Goal: Transaction & Acquisition: Subscribe to service/newsletter

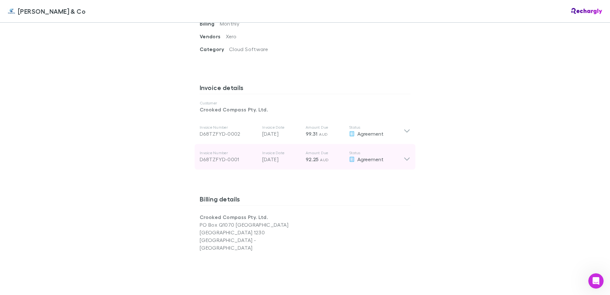
scroll to position [287, 0]
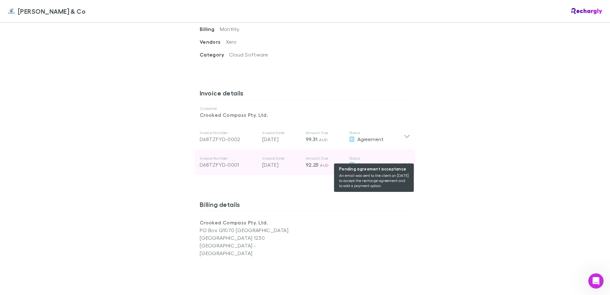
click at [364, 162] on span "Agreement" at bounding box center [371, 165] width 26 height 6
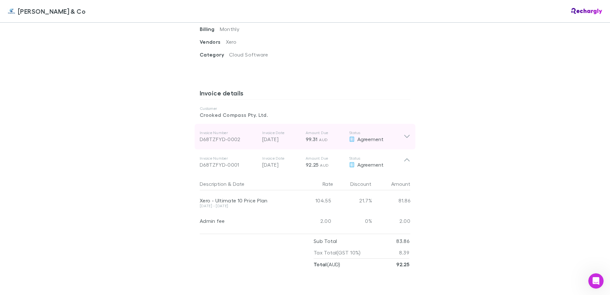
click at [365, 130] on p "Status" at bounding box center [376, 132] width 55 height 5
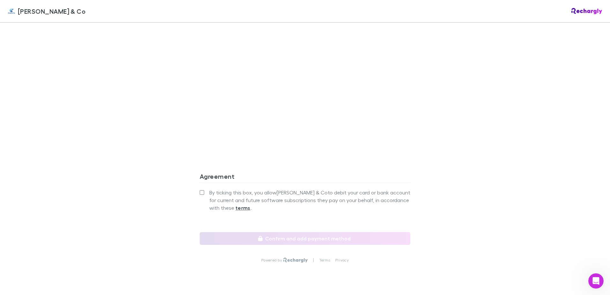
scroll to position [775, 0]
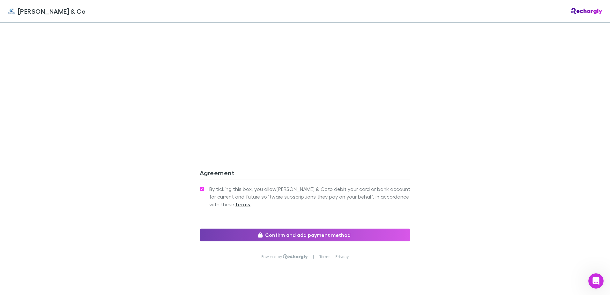
click at [303, 229] on button "Confirm and add payment method" at bounding box center [305, 235] width 211 height 13
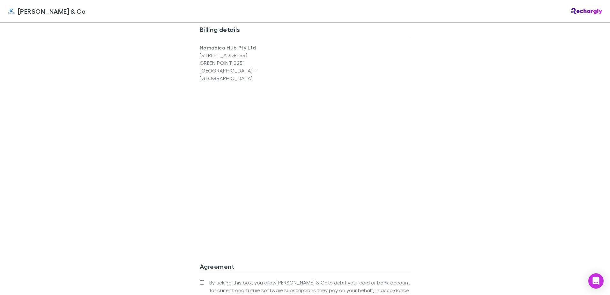
scroll to position [447, 0]
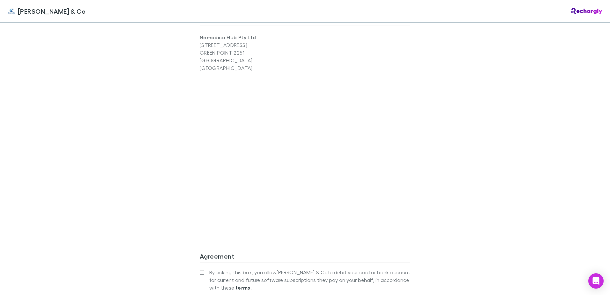
drag, startPoint x: 433, startPoint y: 184, endPoint x: 405, endPoint y: 196, distance: 29.9
click at [433, 184] on div "[PERSON_NAME] & Co [PERSON_NAME] & Co Software subscriptions agreement [PERSON_…" at bounding box center [305, 147] width 610 height 295
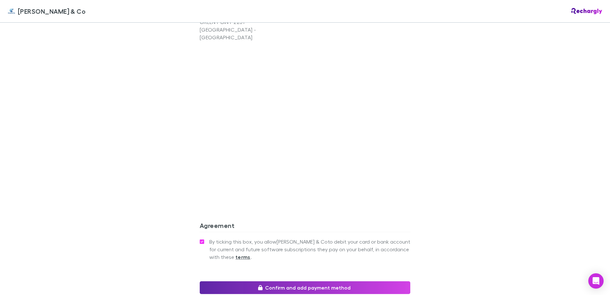
scroll to position [530, 0]
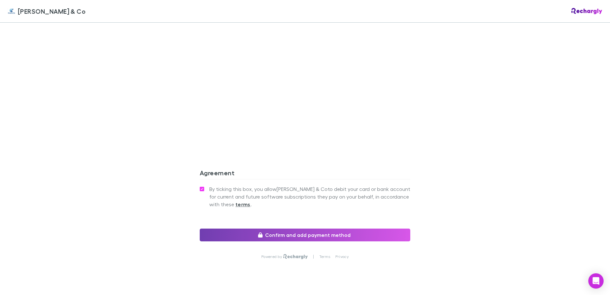
click at [295, 229] on button "Confirm and add payment method" at bounding box center [305, 235] width 211 height 13
